Goal: Book appointment/travel/reservation

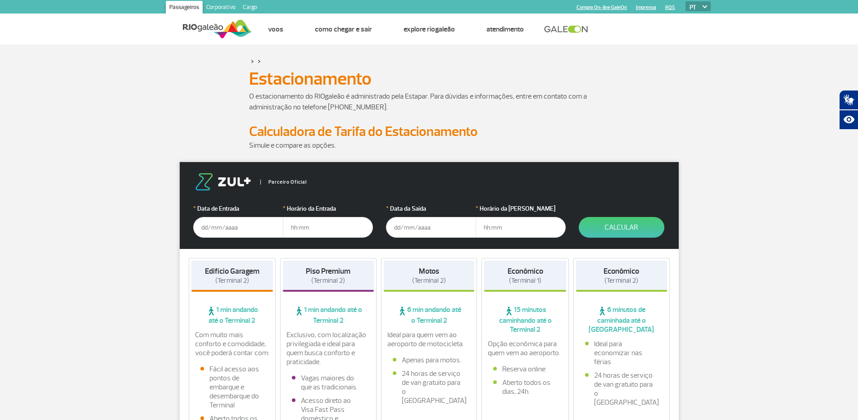
click at [205, 227] on input "text" at bounding box center [238, 227] width 90 height 21
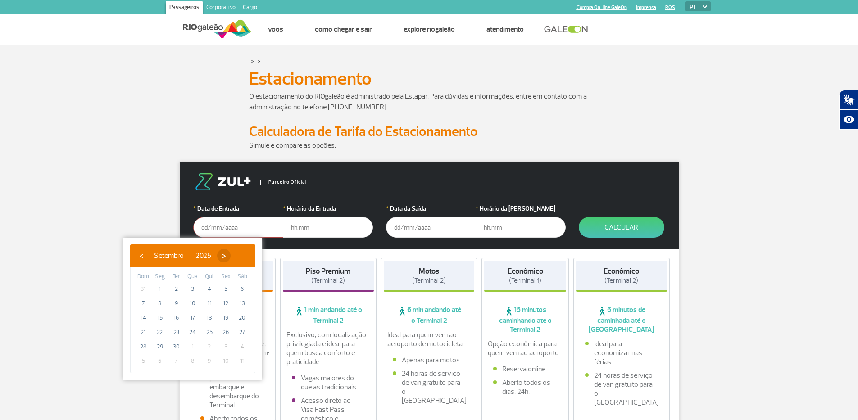
click at [231, 255] on span "›" at bounding box center [224, 256] width 14 height 14
click at [156, 304] on span "6" at bounding box center [160, 303] width 14 height 14
type input "[DATE]"
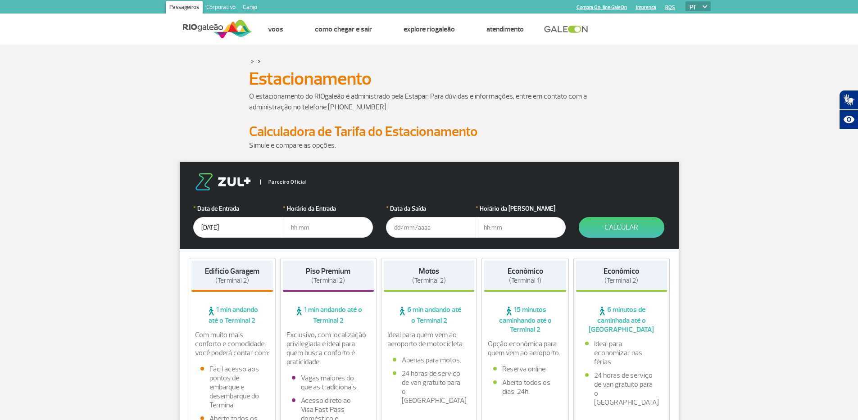
click at [311, 222] on input "text" at bounding box center [328, 227] width 90 height 21
type input "05:00"
click at [411, 233] on input "text" at bounding box center [431, 227] width 90 height 21
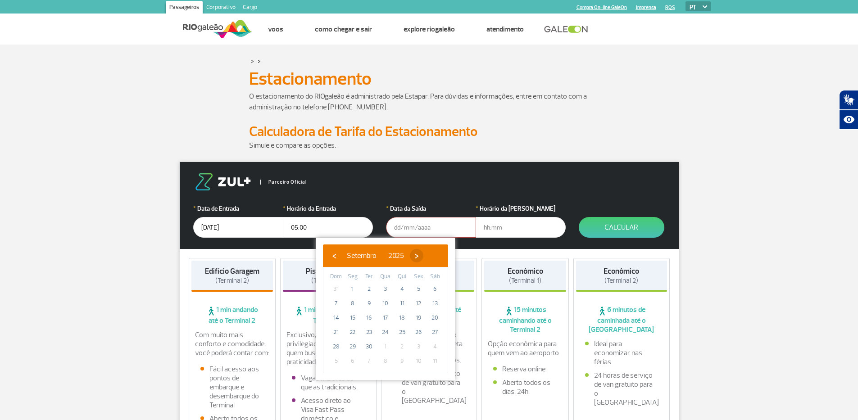
click at [423, 256] on span "›" at bounding box center [417, 256] width 14 height 14
drag, startPoint x: 356, startPoint y: 296, endPoint x: 351, endPoint y: 318, distance: 21.7
click at [351, 318] on span "13" at bounding box center [352, 318] width 14 height 14
type input "[DATE]"
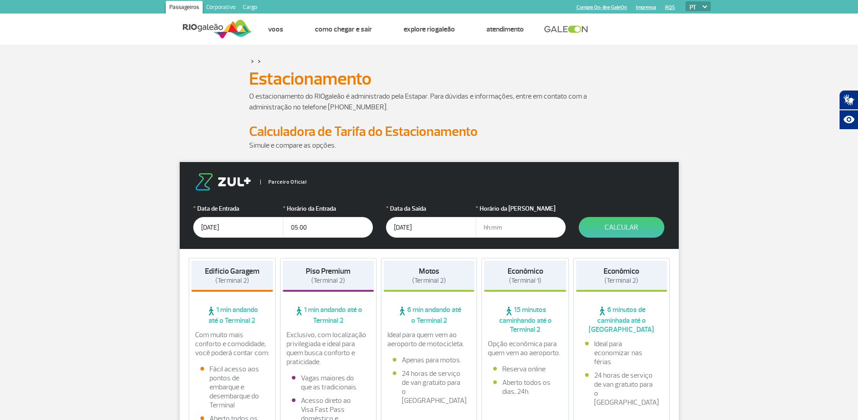
click at [505, 232] on input "text" at bounding box center [521, 227] width 90 height 21
type input "23:00"
click at [622, 228] on button "Calcular" at bounding box center [622, 227] width 86 height 21
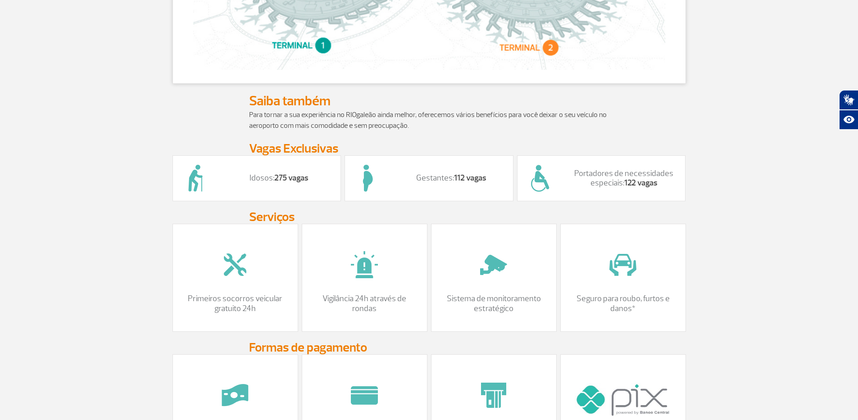
scroll to position [712, 0]
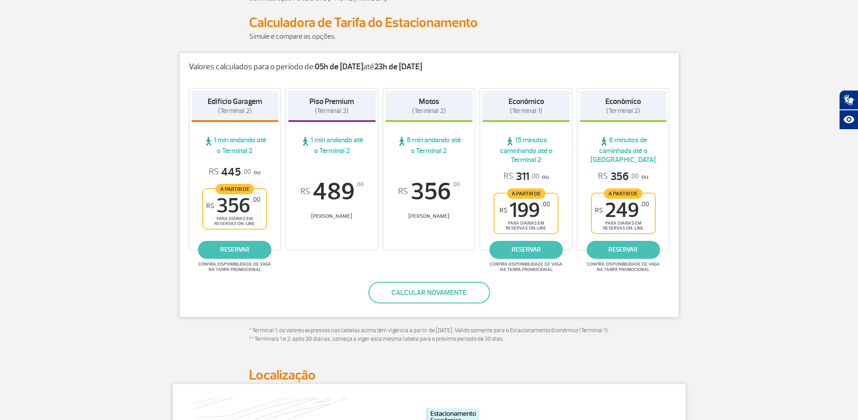
scroll to position [109, 0]
click at [222, 250] on link "reservar" at bounding box center [234, 250] width 73 height 18
